Goal: Navigation & Orientation: Find specific page/section

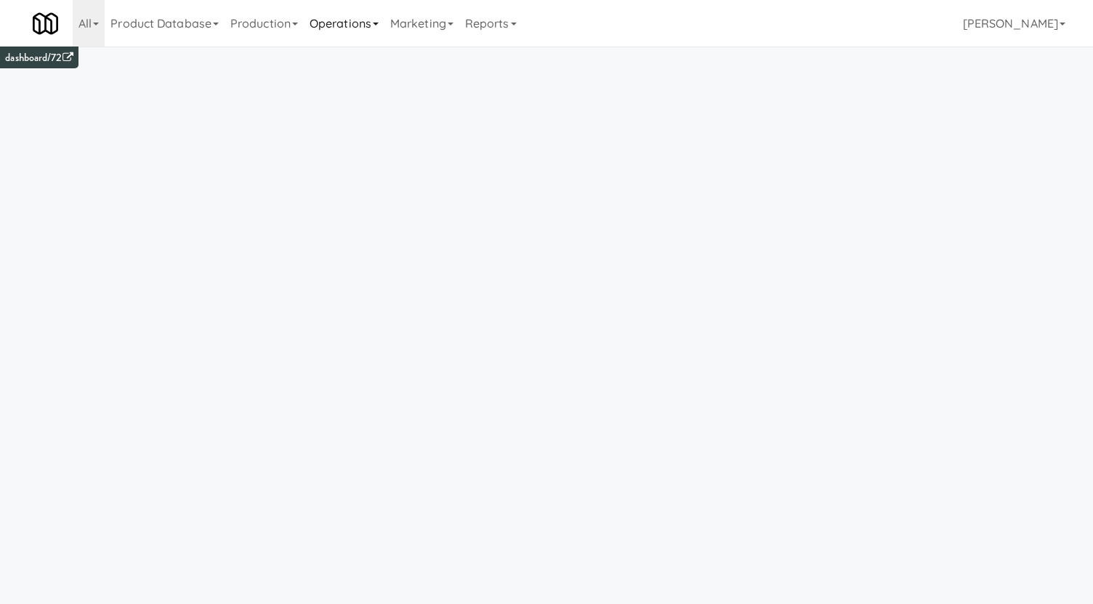
click at [379, 19] on link "Operations" at bounding box center [344, 23] width 81 height 46
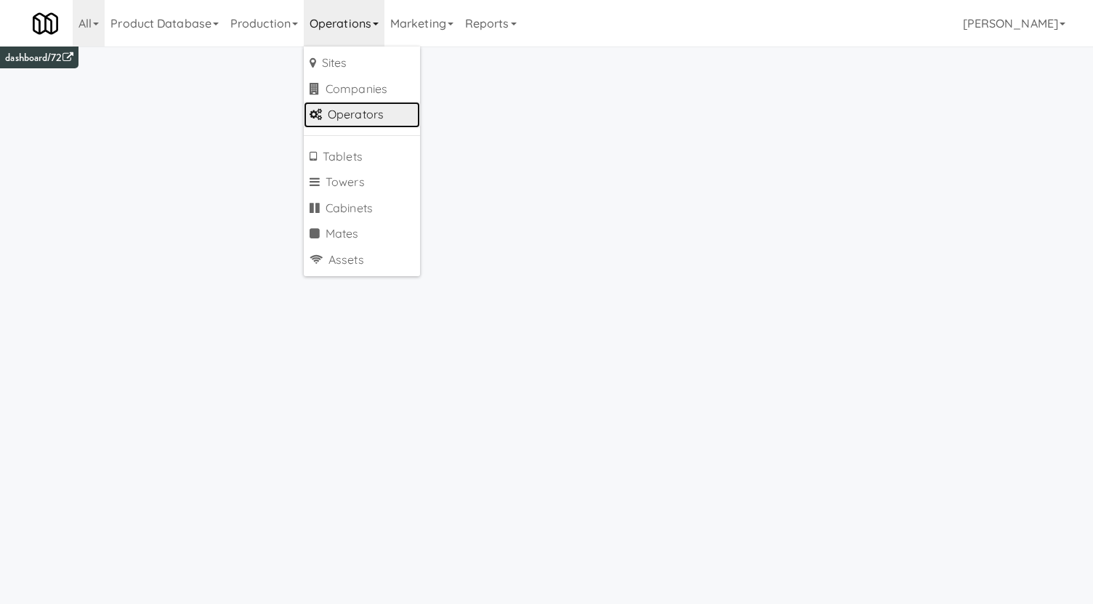
click at [380, 112] on link "Operators" at bounding box center [362, 115] width 116 height 26
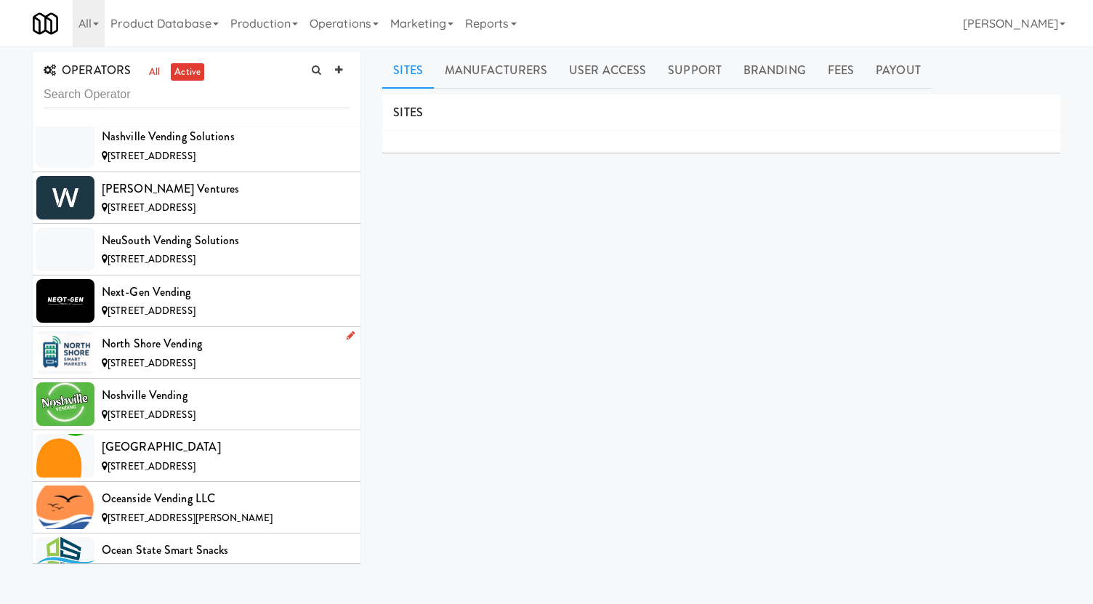
scroll to position [9337, 0]
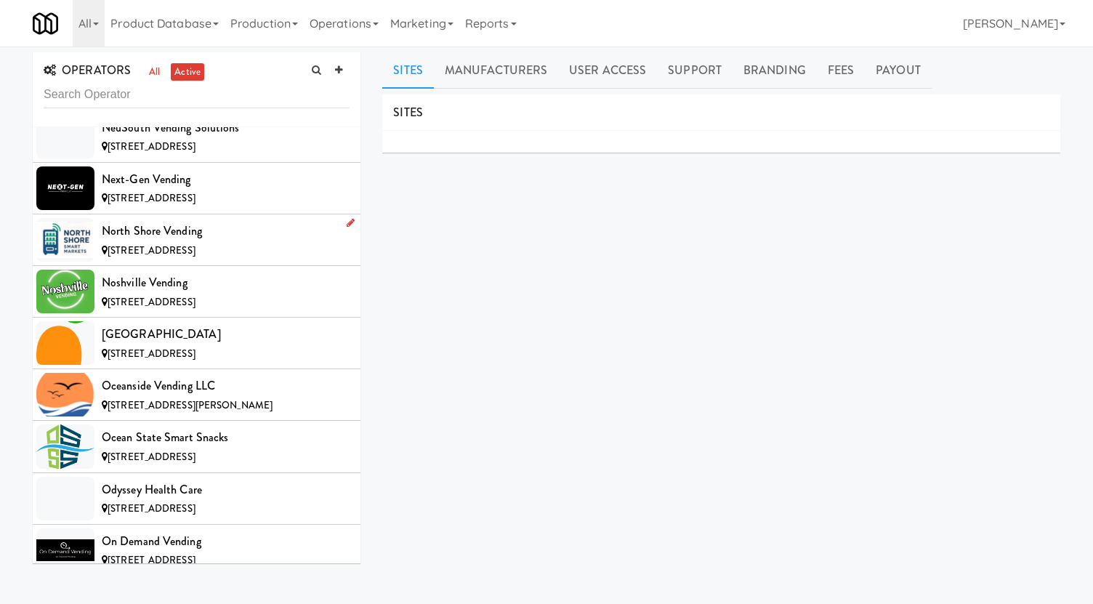
click at [217, 227] on li "North Shore Vending [STREET_ADDRESS]" at bounding box center [197, 240] width 328 height 52
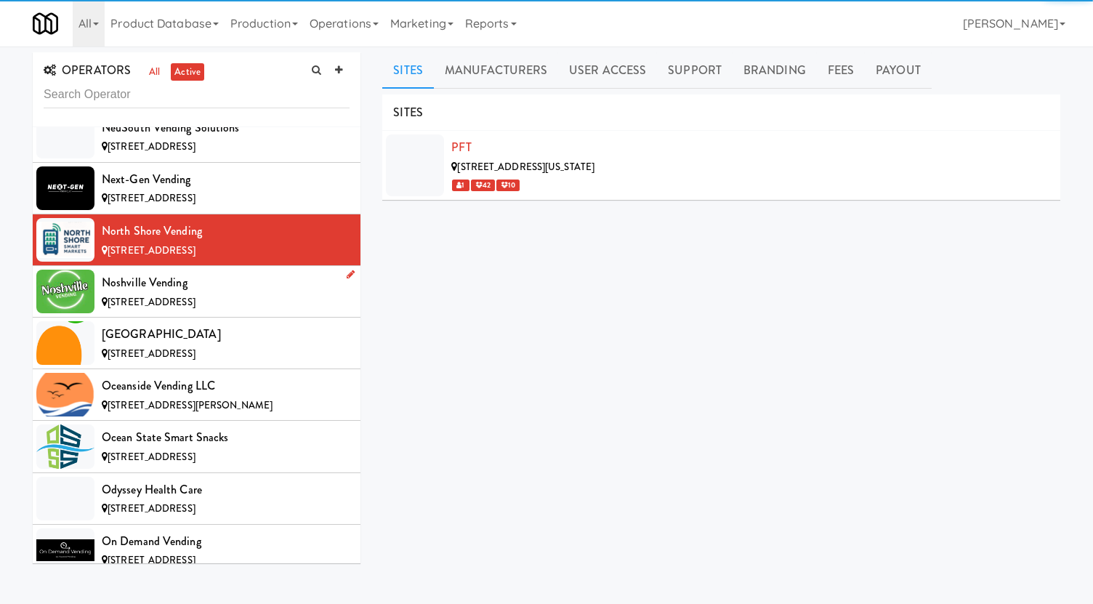
click at [195, 295] on span "[STREET_ADDRESS]" at bounding box center [152, 302] width 88 height 14
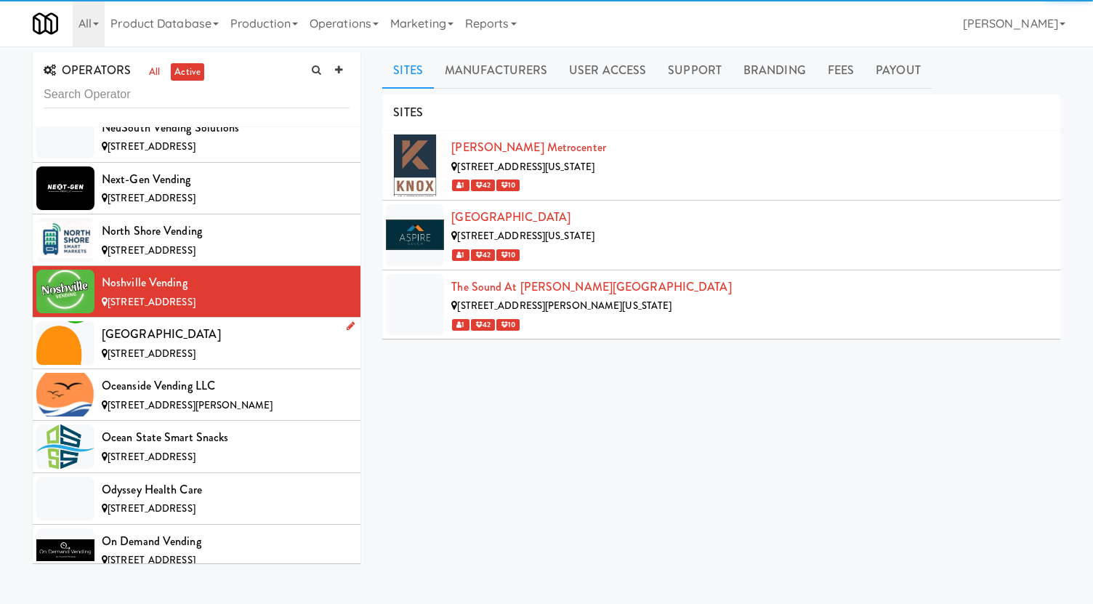
click at [197, 323] on div "[GEOGRAPHIC_DATA]" at bounding box center [226, 334] width 248 height 22
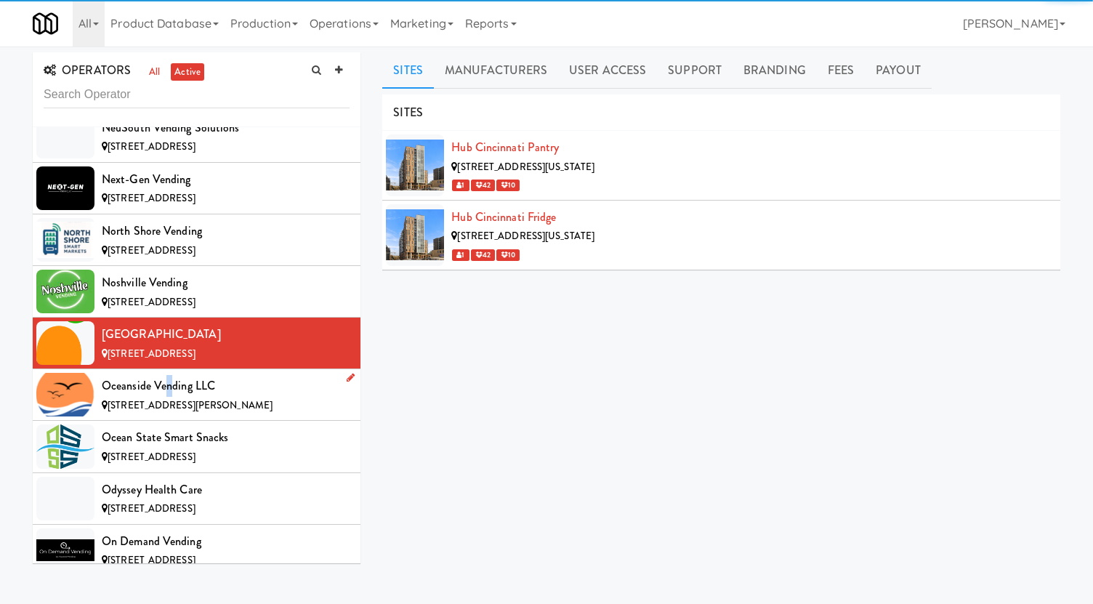
click at [167, 375] on div "Oceanside Vending LLC" at bounding box center [226, 386] width 248 height 22
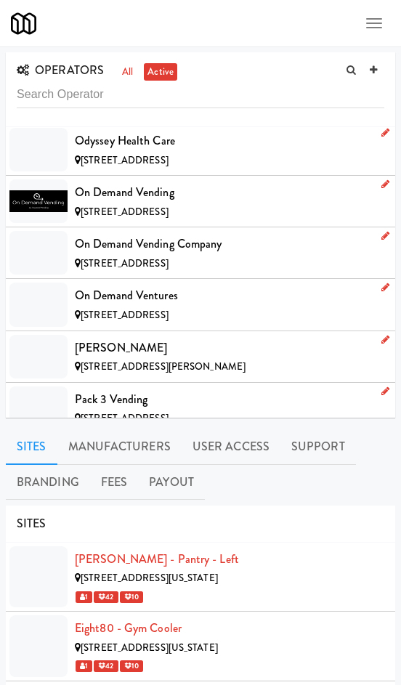
scroll to position [9689, 0]
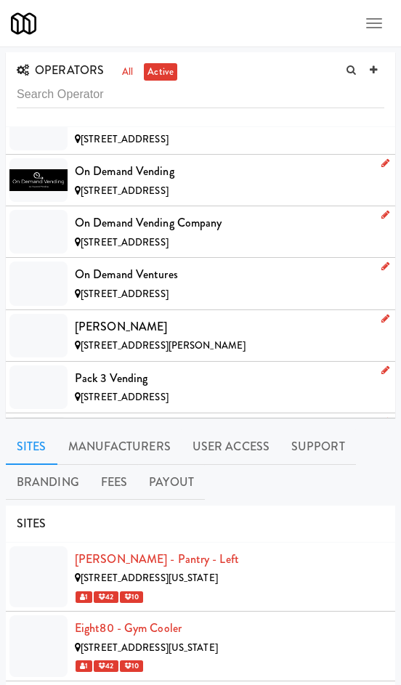
click at [124, 235] on span "[STREET_ADDRESS]" at bounding box center [125, 242] width 88 height 14
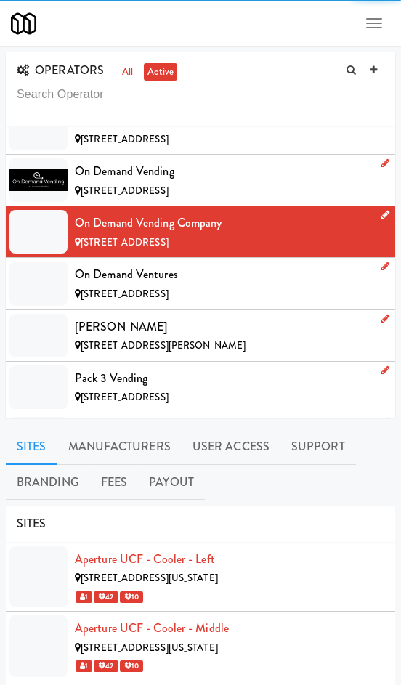
click at [110, 184] on span "[STREET_ADDRESS]" at bounding box center [125, 191] width 88 height 14
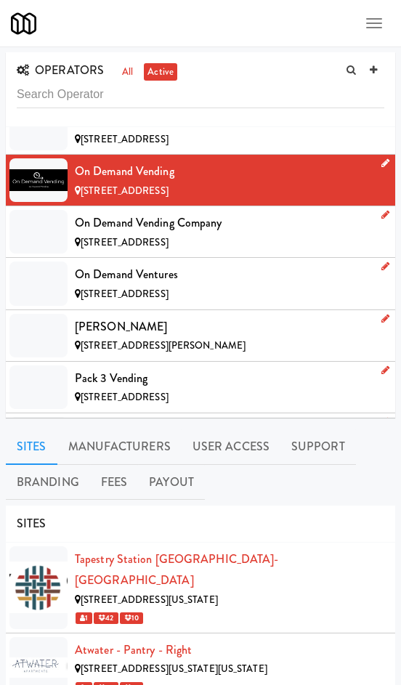
click at [183, 419] on div "[PERSON_NAME] Vending" at bounding box center [229, 430] width 309 height 22
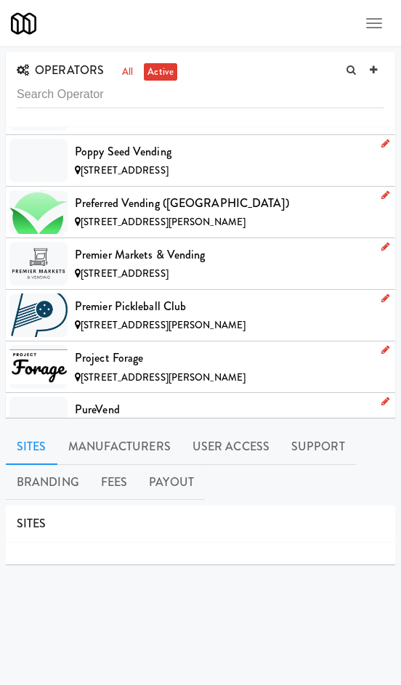
scroll to position [10278, 0]
click at [126, 163] on span "[STREET_ADDRESS]" at bounding box center [125, 170] width 88 height 14
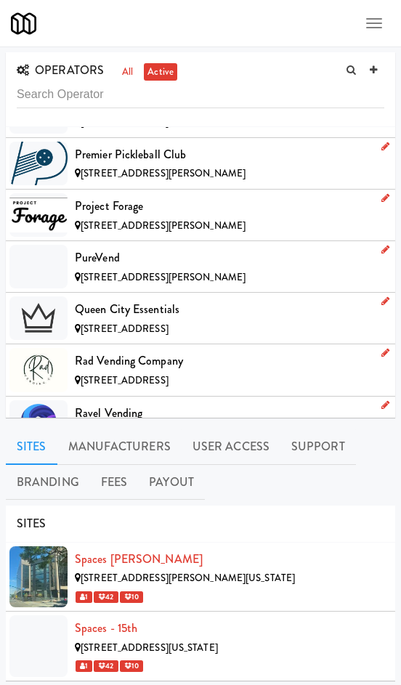
scroll to position [10498, 0]
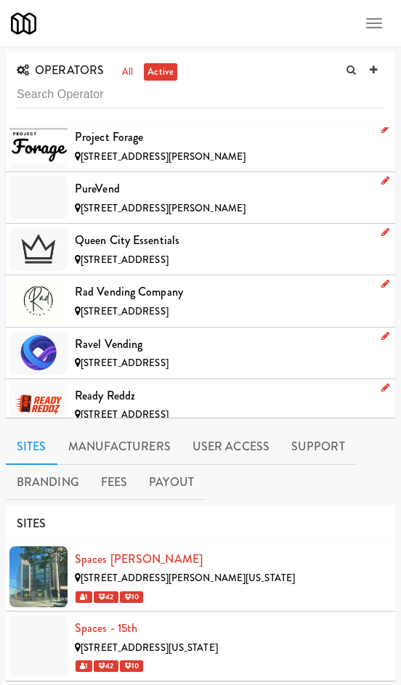
click at [168, 201] on span "[STREET_ADDRESS][PERSON_NAME]" at bounding box center [163, 208] width 165 height 14
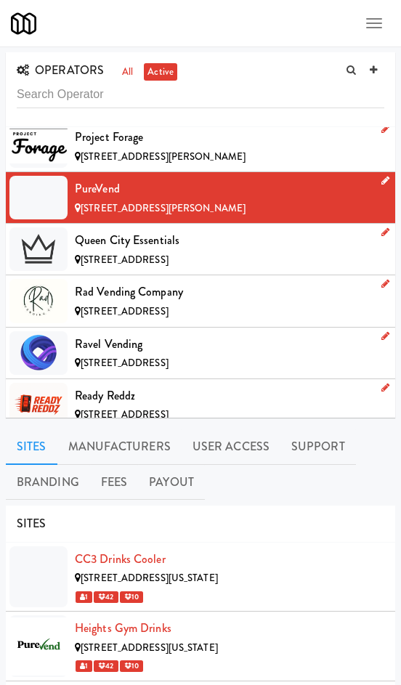
click at [110, 385] on div "Ready Reddz" at bounding box center [229, 396] width 309 height 22
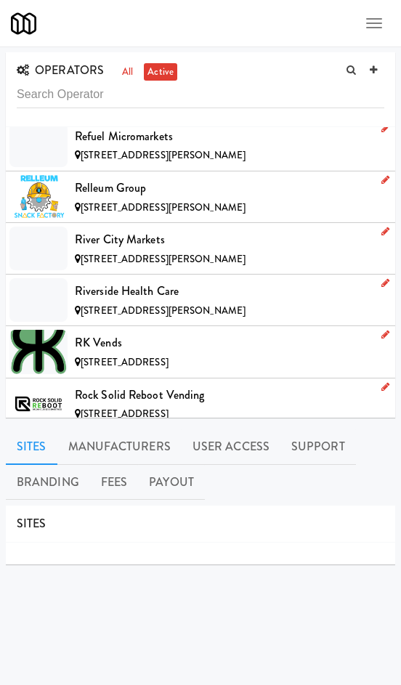
scroll to position [11035, 0]
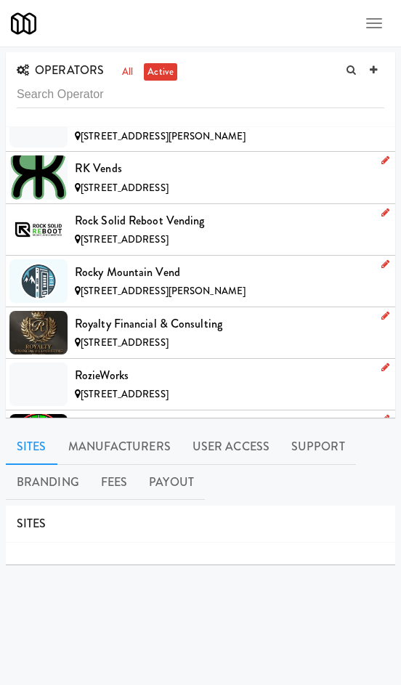
click at [125, 416] on div "RPM Vending" at bounding box center [229, 427] width 309 height 22
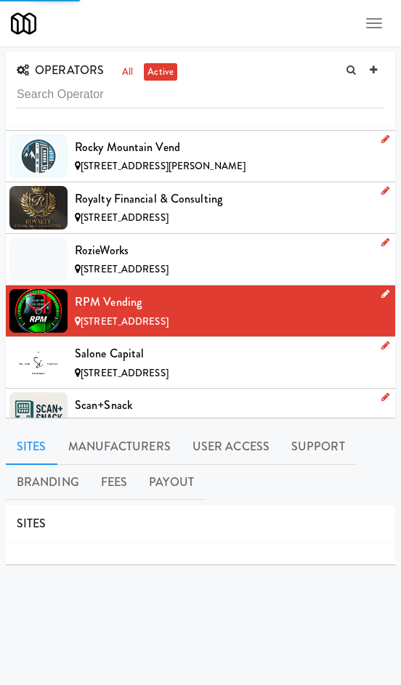
scroll to position [11330, 0]
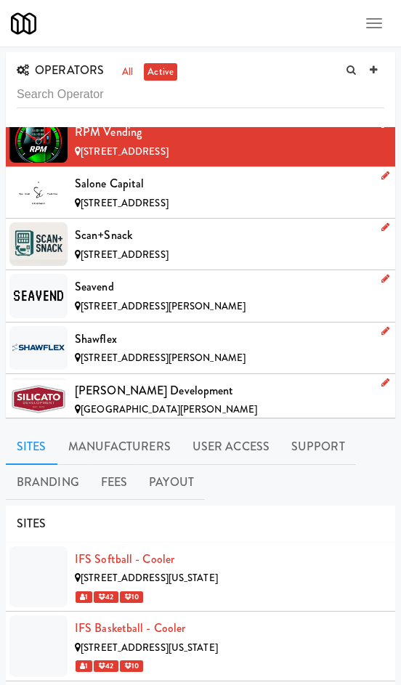
click at [111, 380] on div "[PERSON_NAME] Development" at bounding box center [229, 391] width 309 height 22
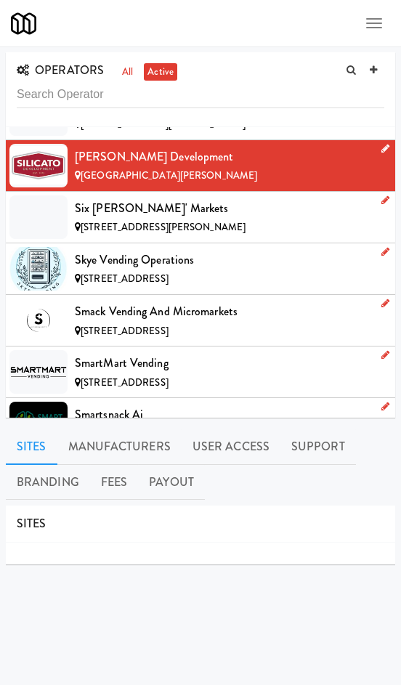
scroll to position [11572, 0]
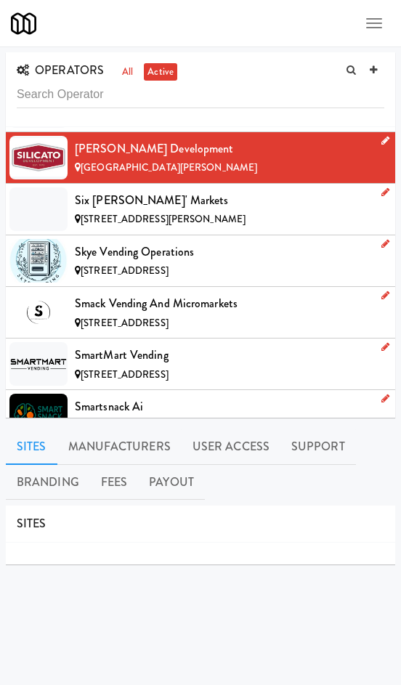
click at [120, 212] on span "[STREET_ADDRESS][PERSON_NAME]" at bounding box center [163, 219] width 165 height 14
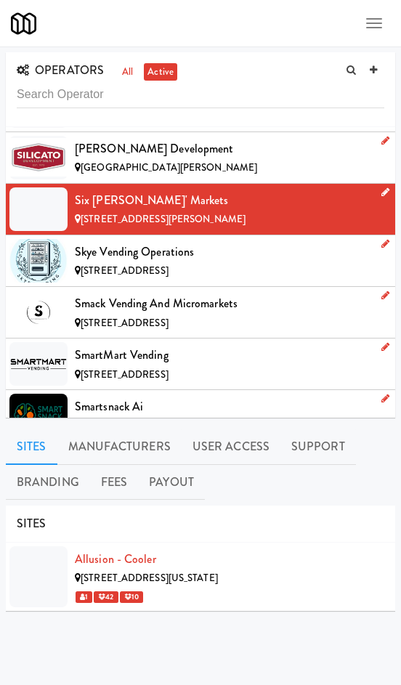
click at [118, 396] on div "Smartsnack Ai" at bounding box center [229, 407] width 309 height 22
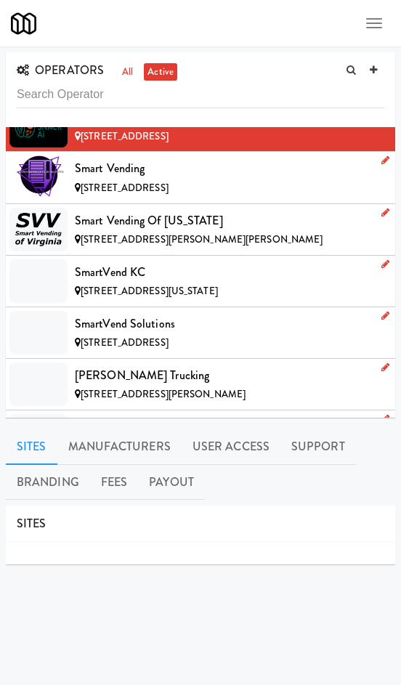
scroll to position [11866, 0]
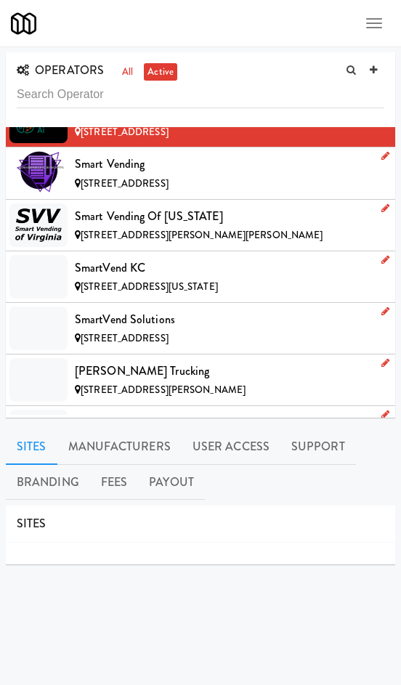
click at [201, 412] on div "Smokey Mountain Elite" at bounding box center [229, 423] width 309 height 22
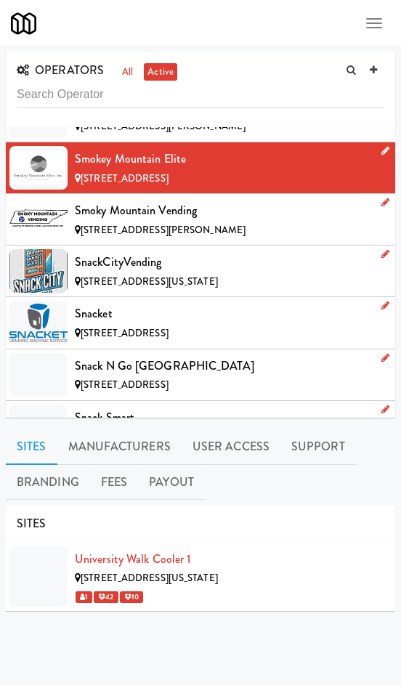
scroll to position [12127, 0]
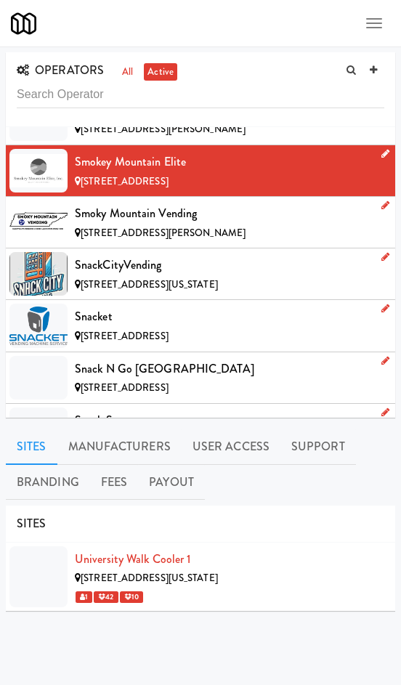
click at [135, 226] on span "[STREET_ADDRESS][PERSON_NAME]" at bounding box center [163, 233] width 165 height 14
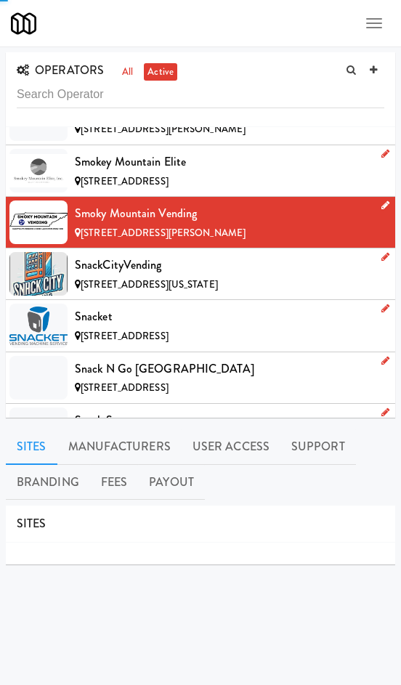
click at [133, 254] on div "SnackCityVending" at bounding box center [229, 265] width 309 height 22
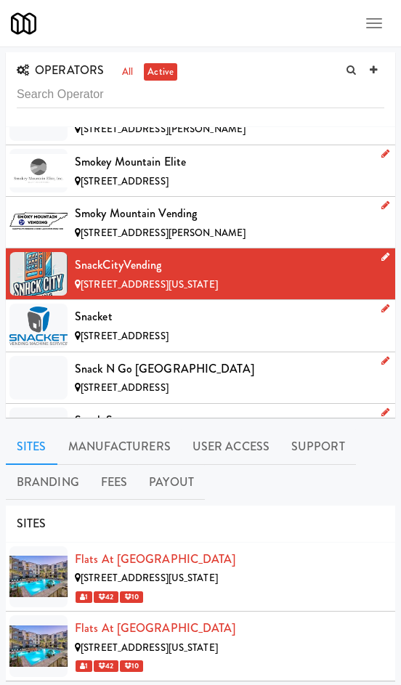
click at [129, 410] on div "Snack Smart" at bounding box center [229, 421] width 309 height 22
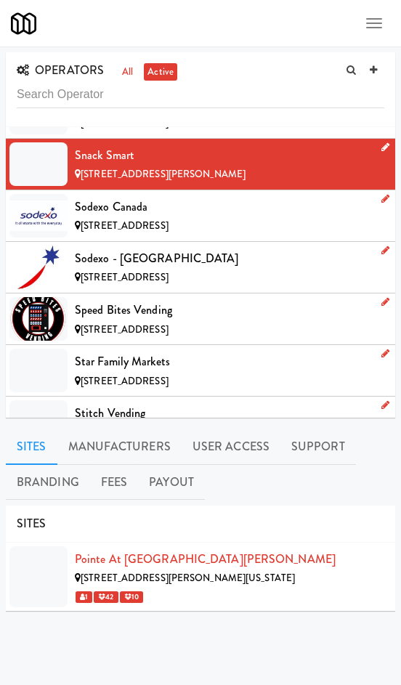
scroll to position [12389, 0]
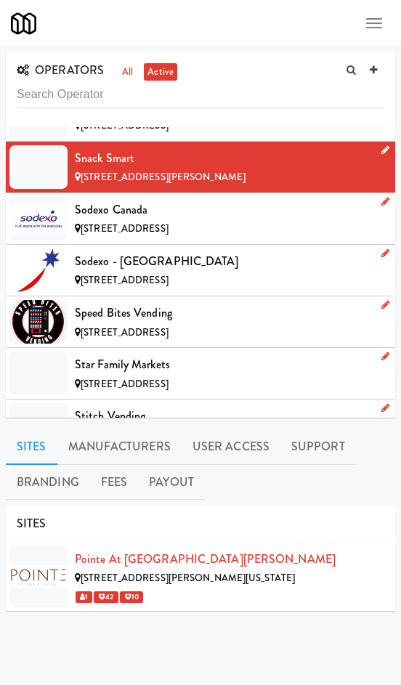
click at [125, 405] on div "Stitch Vending" at bounding box center [229, 416] width 309 height 22
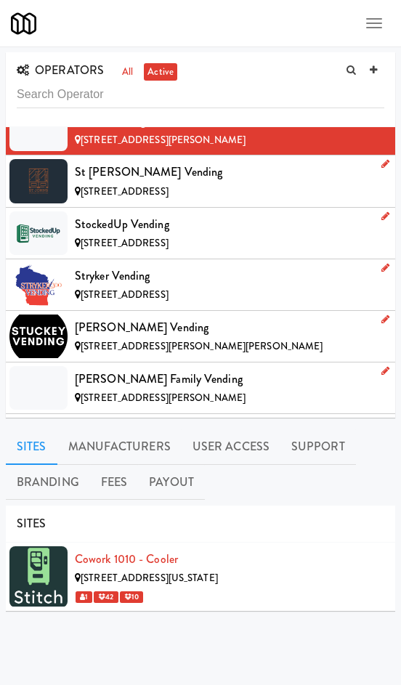
scroll to position [12702, 0]
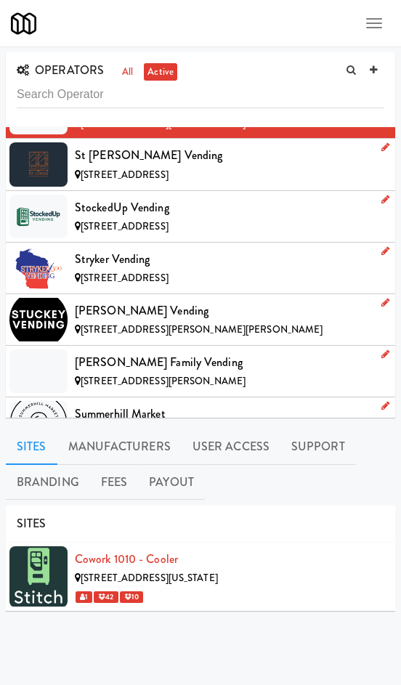
click at [110, 352] on div "[PERSON_NAME] Family Vending" at bounding box center [229, 363] width 309 height 22
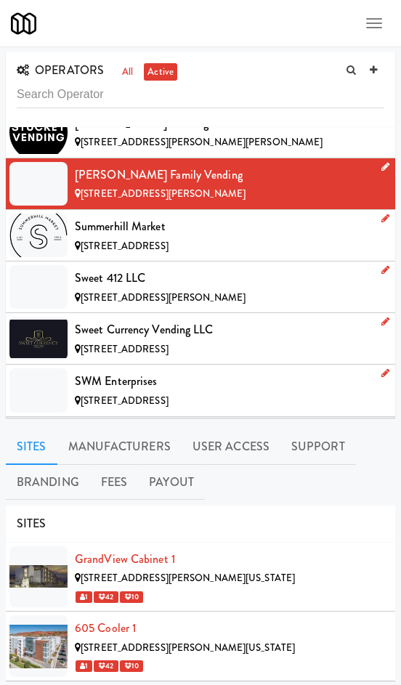
scroll to position [12898, 0]
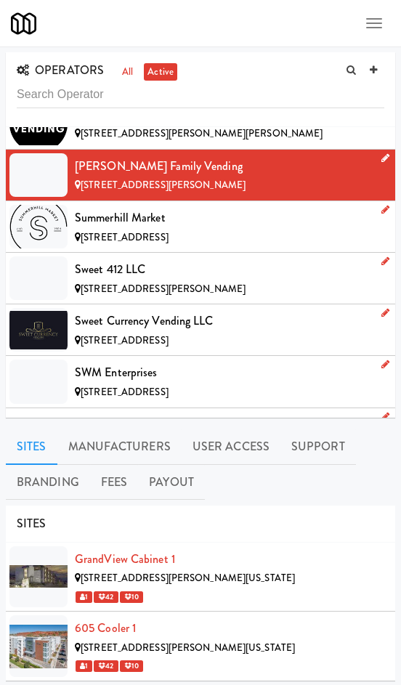
click at [157, 310] on div "Sweet Currency Vending LLC" at bounding box center [229, 321] width 309 height 22
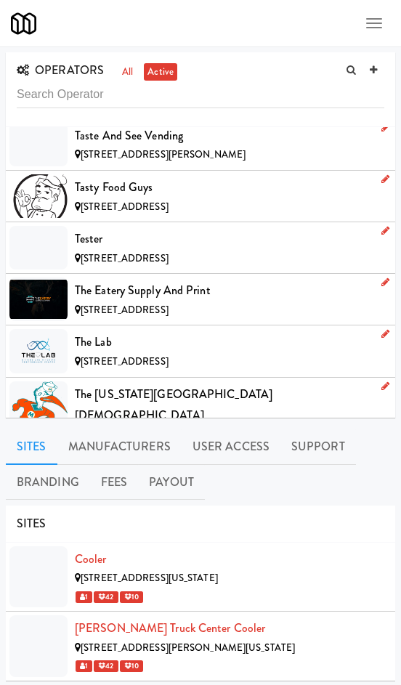
scroll to position [13365, 0]
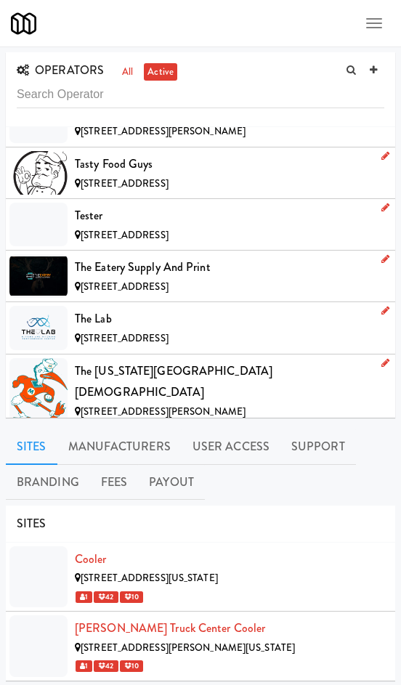
click at [117, 177] on span "[STREET_ADDRESS]" at bounding box center [125, 184] width 88 height 14
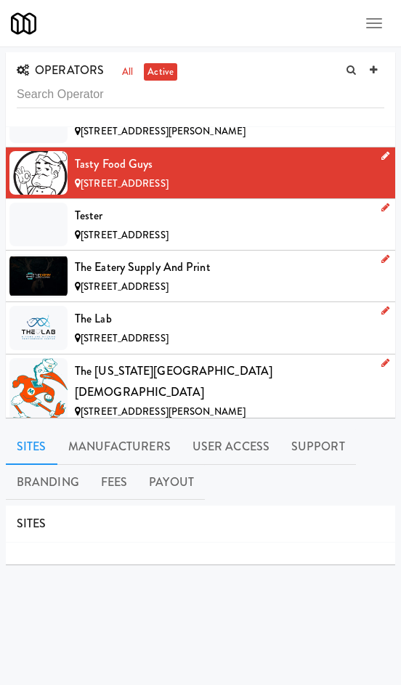
click at [158, 360] on div "The [US_STATE][GEOGRAPHIC_DATA][DEMOGRAPHIC_DATA]" at bounding box center [229, 381] width 309 height 43
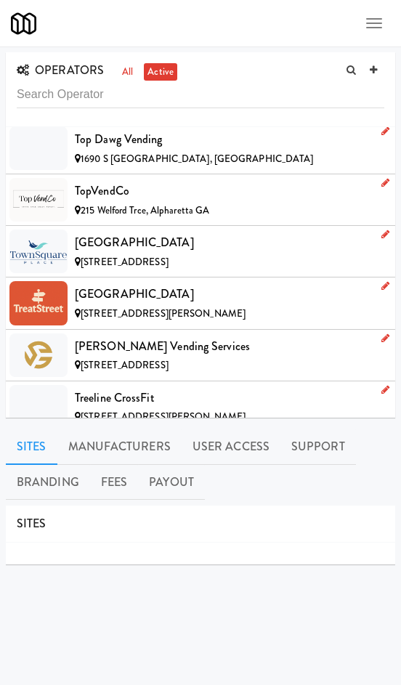
scroll to position [14040, 0]
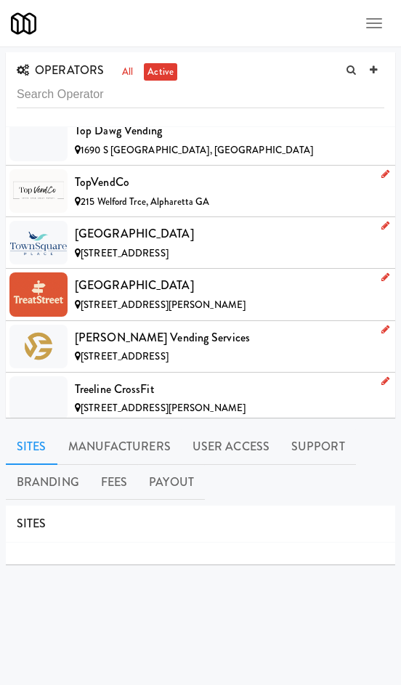
click at [106, 327] on div "[PERSON_NAME] Vending Services" at bounding box center [229, 338] width 309 height 22
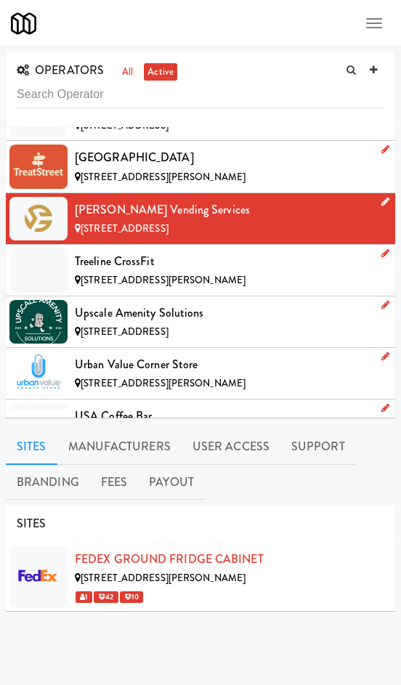
scroll to position [14189, 0]
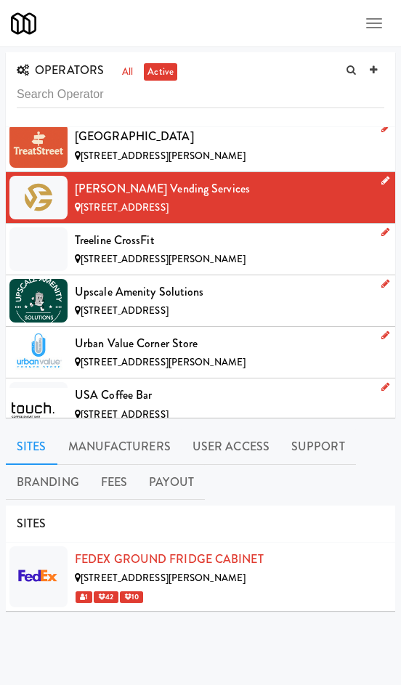
click at [120, 333] on div "Urban Value Corner Store" at bounding box center [229, 344] width 309 height 22
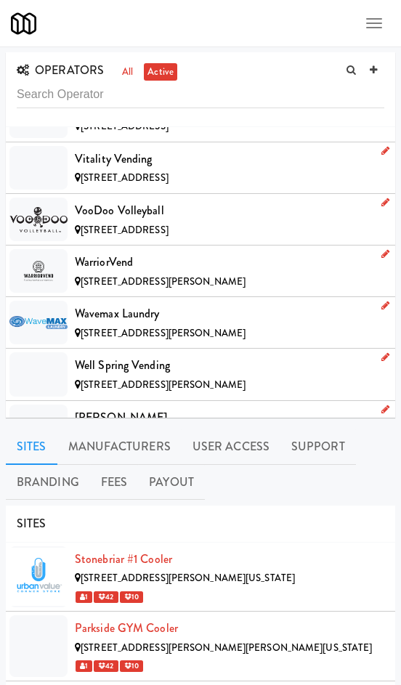
scroll to position [15178, 0]
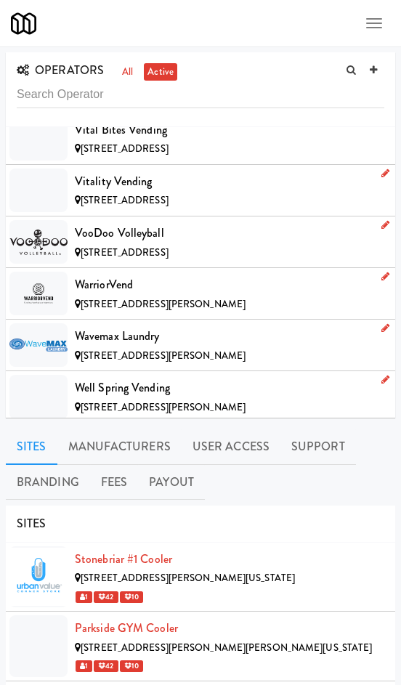
click at [100, 193] on span "[STREET_ADDRESS]" at bounding box center [125, 200] width 88 height 14
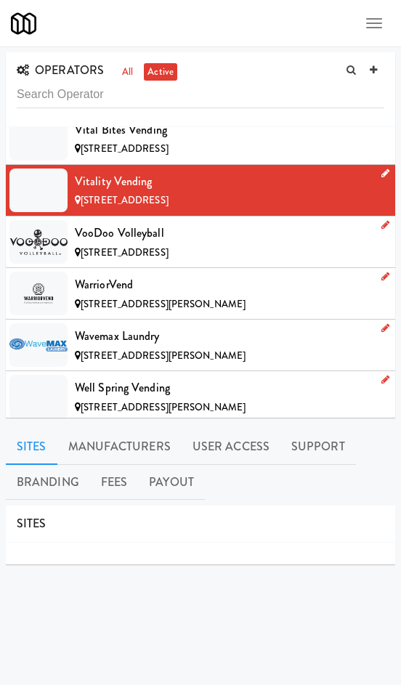
click at [121, 246] on span "[STREET_ADDRESS]" at bounding box center [125, 253] width 88 height 14
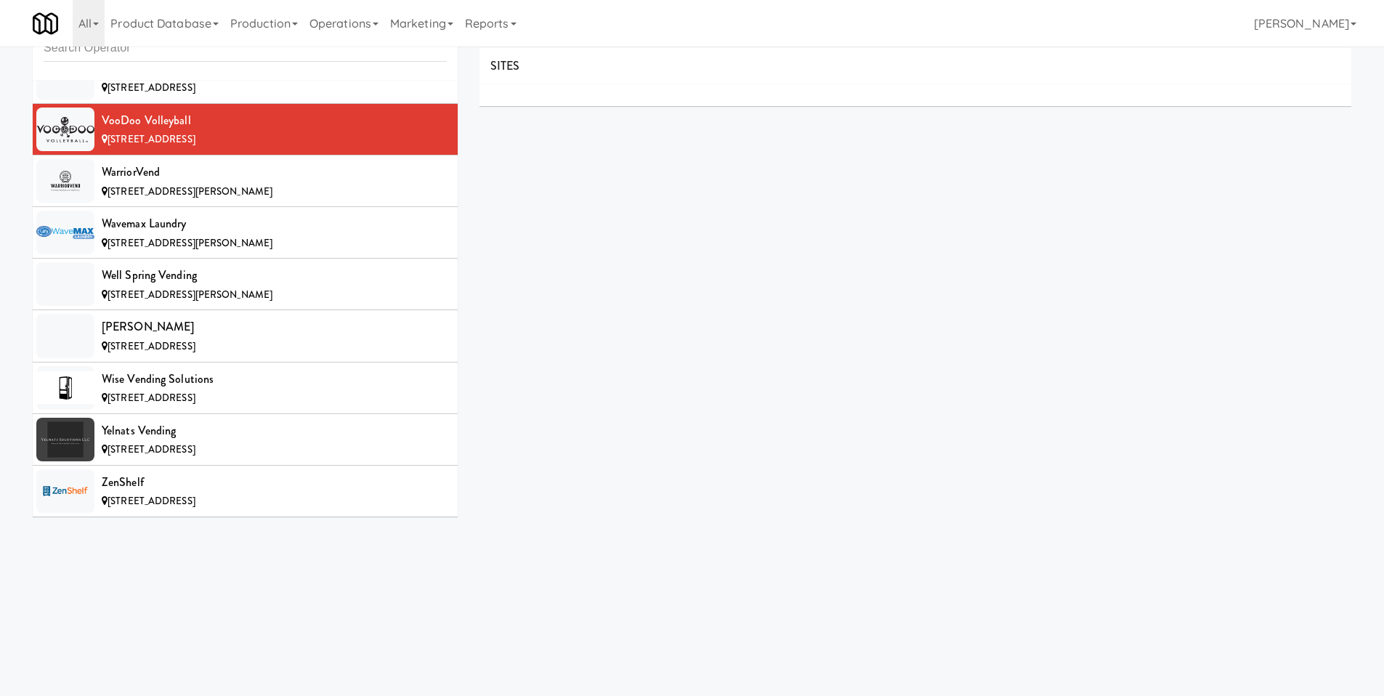
scroll to position [15205, 0]
click at [486, 32] on link "Reports" at bounding box center [490, 23] width 63 height 46
click at [518, 121] on link "Payouts" at bounding box center [517, 115] width 116 height 26
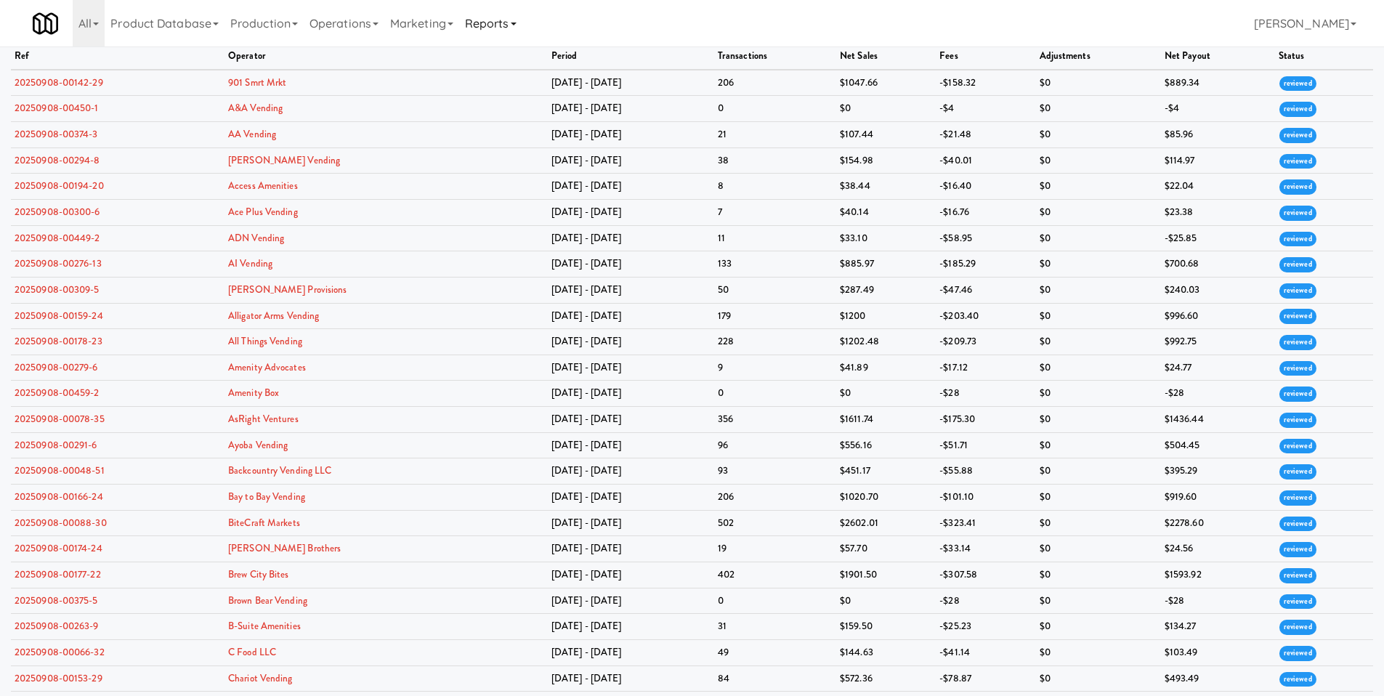
click at [512, 22] on link "Reports" at bounding box center [490, 23] width 63 height 46
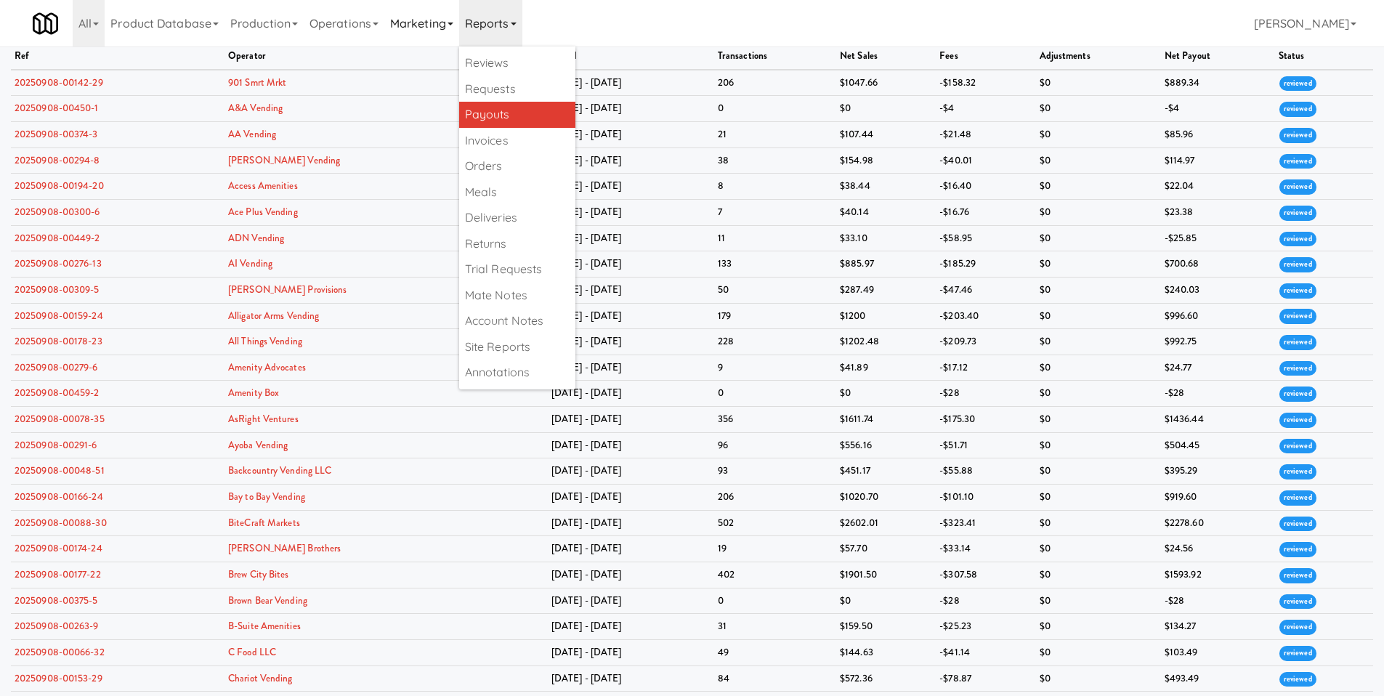
click at [445, 26] on link "Marketing" at bounding box center [421, 23] width 75 height 46
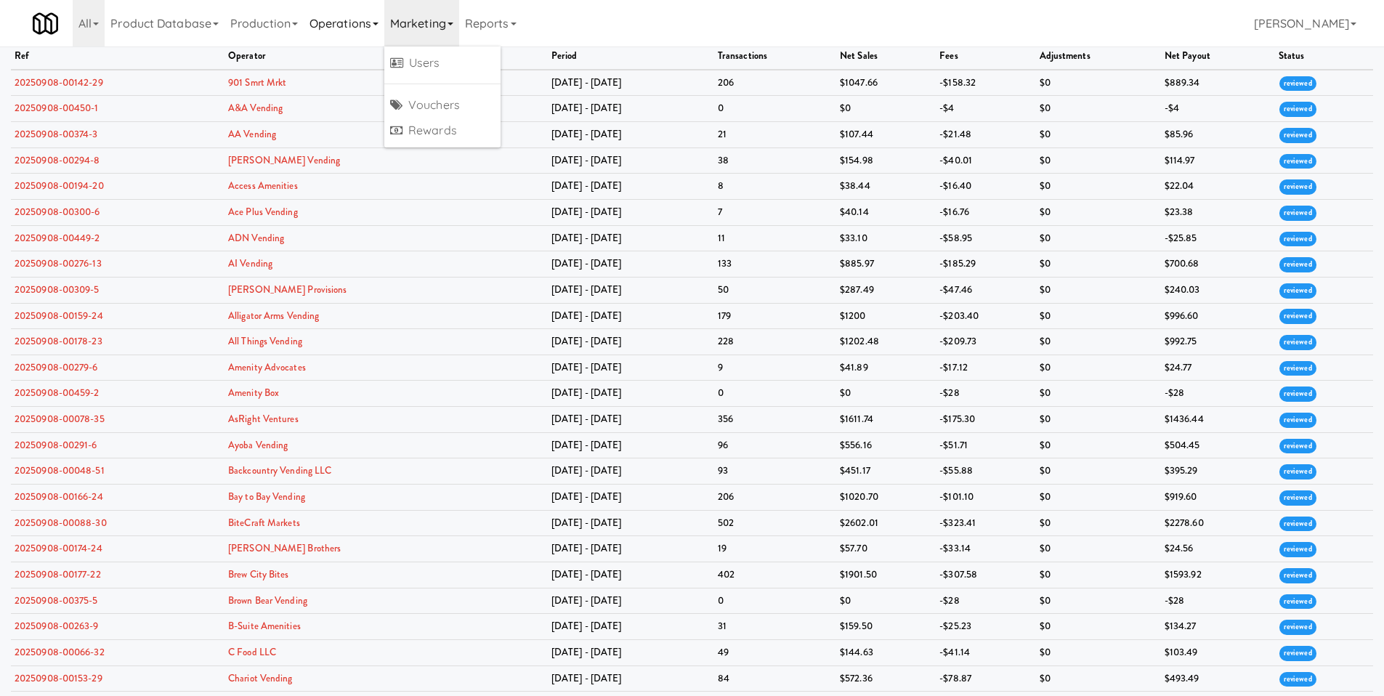
click at [342, 36] on link "Operations" at bounding box center [344, 23] width 81 height 46
